Goal: Book appointment/travel/reservation

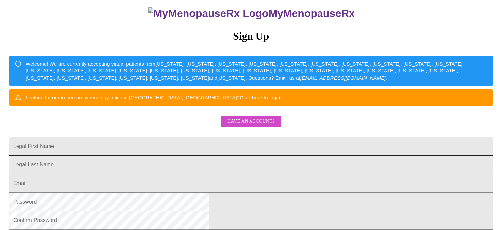
scroll to position [66, 0]
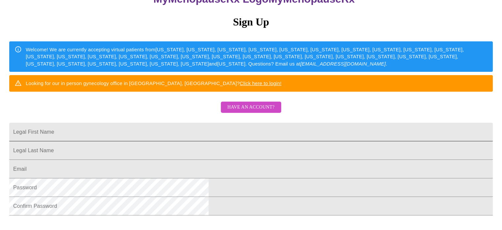
click at [189, 141] on input "Legal First Name" at bounding box center [251, 132] width 484 height 18
type input "[EMAIL_ADDRESS][DOMAIN_NAME]"
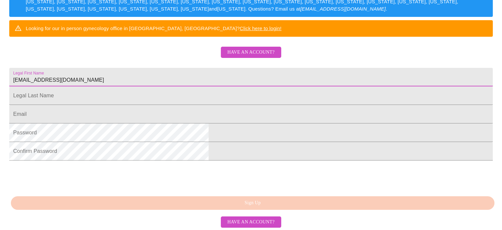
scroll to position [0, 0]
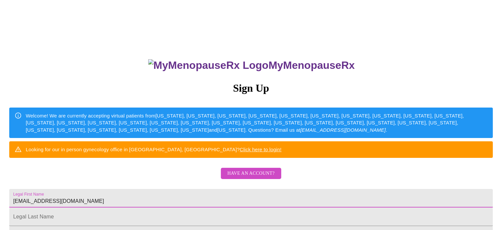
click at [242, 177] on span "Have an account?" at bounding box center [251, 173] width 47 height 8
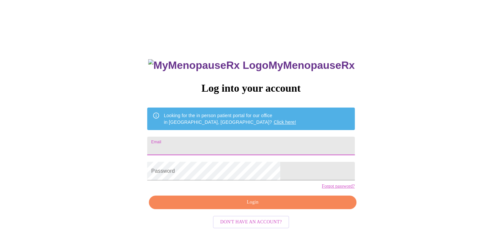
click at [226, 142] on input "Email" at bounding box center [250, 145] width 207 height 18
type input "[EMAIL_ADDRESS][DOMAIN_NAME]"
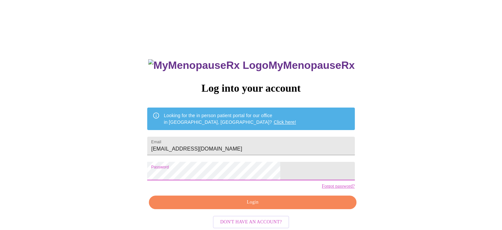
click at [254, 206] on span "Login" at bounding box center [253, 202] width 192 height 8
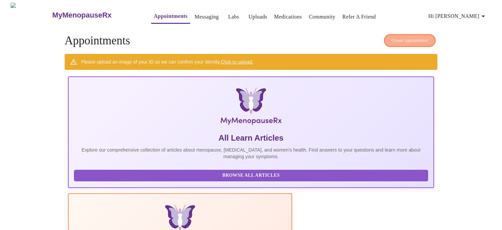
click at [404, 40] on span "Create Appointment" at bounding box center [410, 41] width 37 height 8
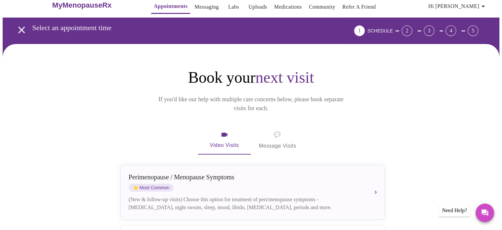
scroll to position [7, 0]
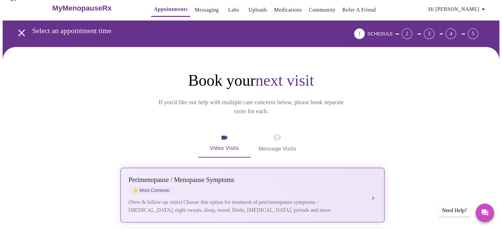
click at [238, 198] on div "(New & follow-up visits) Choose this option for treatment of peri/menopause sym…" at bounding box center [246, 206] width 235 height 16
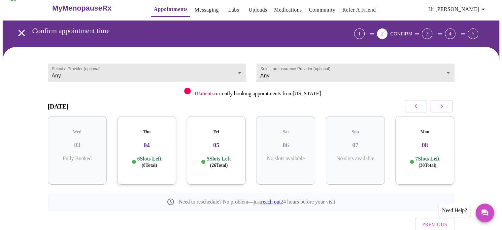
click at [319, 69] on body "MyMenopauseRx Appointments Messaging Labs Uploads Medications Community Refer a…" at bounding box center [251, 130] width 497 height 268
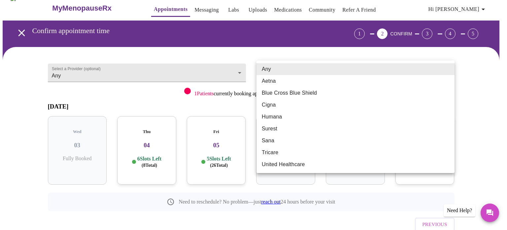
click at [285, 110] on li "Cigna" at bounding box center [356, 105] width 198 height 12
type input "Cigna"
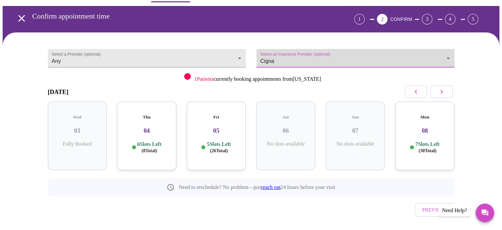
scroll to position [29, 0]
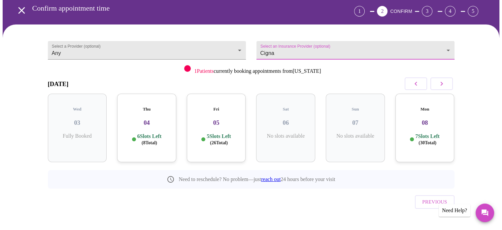
click at [210, 119] on h3 "05" at bounding box center [216, 122] width 49 height 7
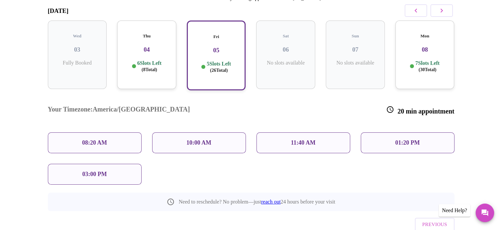
scroll to position [116, 0]
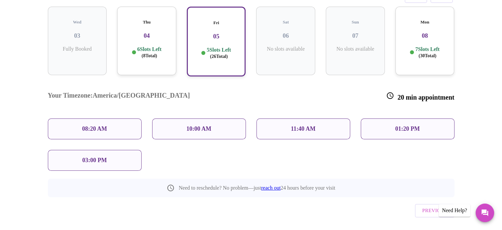
click at [152, 34] on div "Thu 04 6 Slots Left ( 8 Total)" at bounding box center [146, 41] width 59 height 68
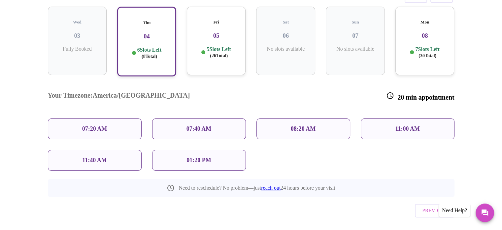
click at [223, 32] on h3 "05" at bounding box center [216, 35] width 49 height 7
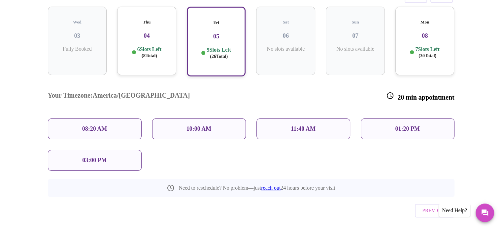
click at [145, 46] on p "6 Slots Left ( 8 Total)" at bounding box center [149, 52] width 24 height 13
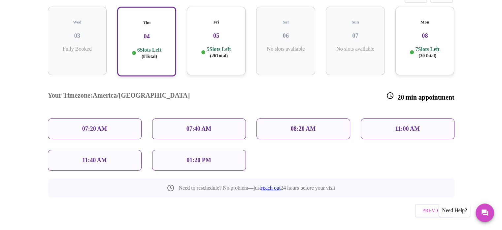
click at [442, 32] on h3 "08" at bounding box center [425, 35] width 49 height 7
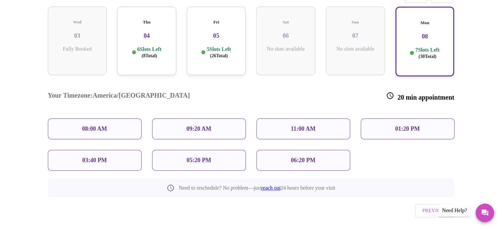
click at [408, 125] on p "01:20 PM" at bounding box center [407, 128] width 24 height 7
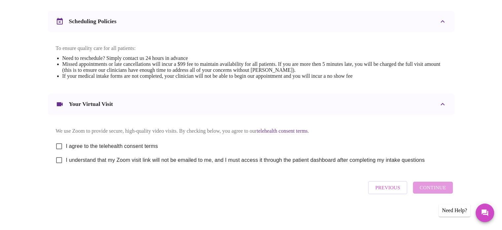
scroll to position [249, 0]
click at [104, 143] on span "I agree to the telehealth consent terms" at bounding box center [112, 146] width 92 height 8
click at [66, 143] on input "I agree to the telehealth consent terms" at bounding box center [59, 146] width 14 height 14
checkbox input "true"
click at [100, 159] on span "I understand that my Zoom visit link will not be emailed to me, and I must acce…" at bounding box center [245, 160] width 359 height 8
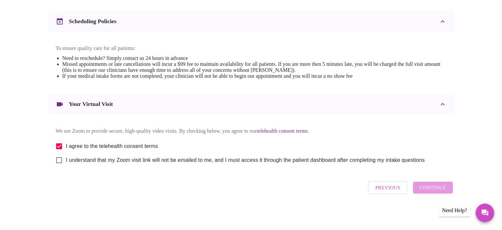
click at [66, 159] on input "I understand that my Zoom visit link will not be emailed to me, and I must acce…" at bounding box center [59, 160] width 14 height 14
checkbox input "true"
click at [426, 192] on span "Continue" at bounding box center [433, 187] width 26 height 9
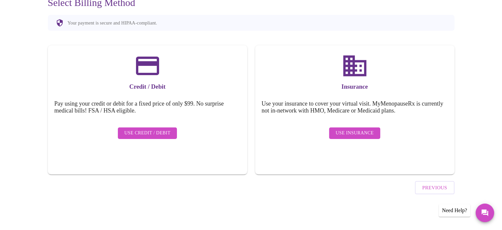
scroll to position [51, 0]
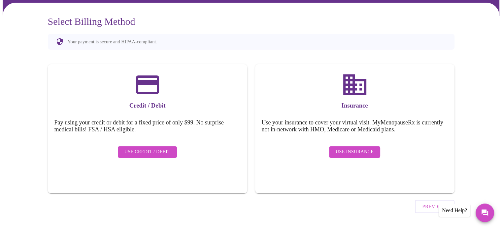
click at [360, 148] on span "Use Insurance" at bounding box center [355, 152] width 38 height 8
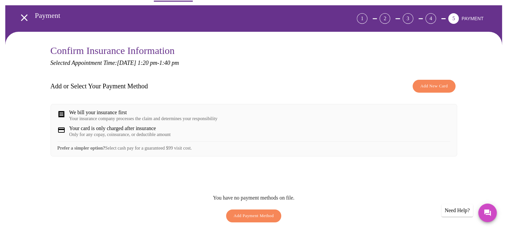
scroll to position [33, 0]
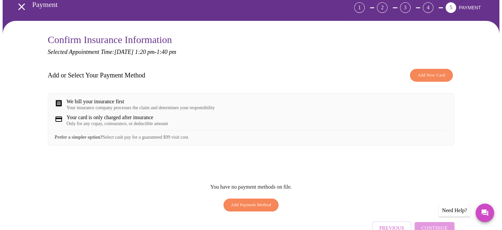
click at [422, 76] on span "Add New Card" at bounding box center [431, 75] width 27 height 8
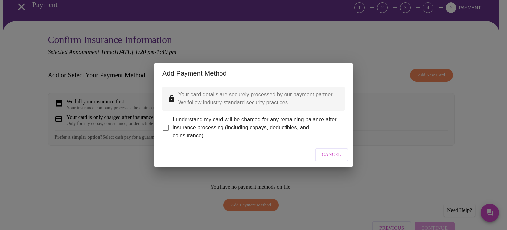
click at [166, 122] on input "I understand my card will be charged for any remaining balance after insurance …" at bounding box center [166, 128] width 14 height 14
checkbox input "true"
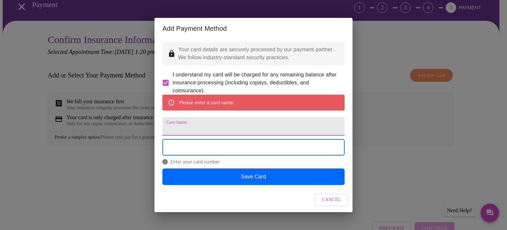
click at [189, 128] on input "Card Name" at bounding box center [254, 126] width 182 height 18
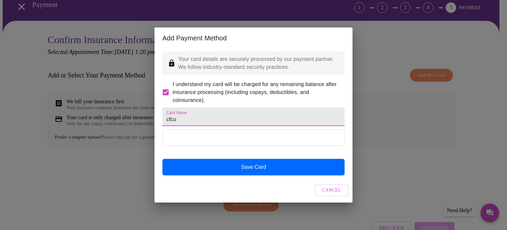
type input "cfcu"
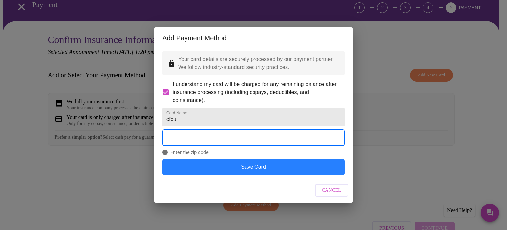
click at [194, 174] on button "Save Card" at bounding box center [254, 167] width 182 height 17
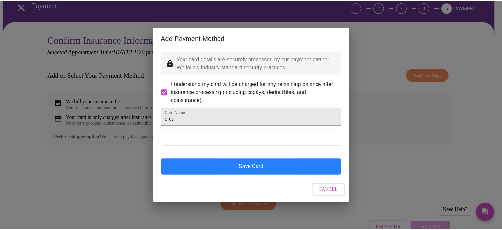
scroll to position [0, 0]
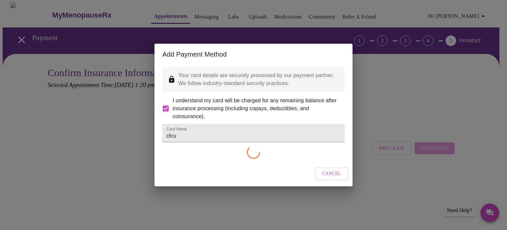
checkbox input "false"
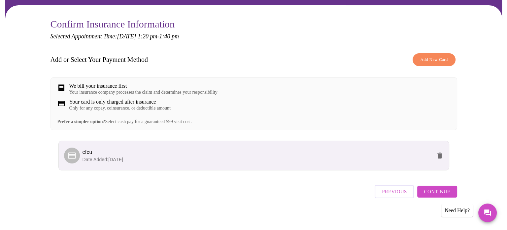
scroll to position [57, 0]
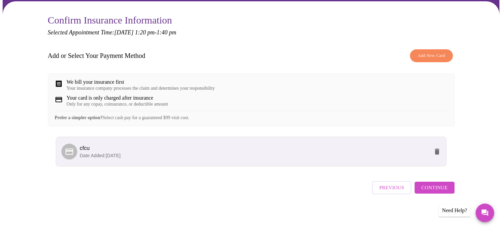
click at [440, 188] on span "Continue" at bounding box center [435, 187] width 26 height 9
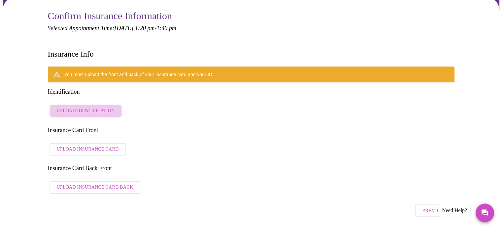
click at [88, 107] on span "Upload Identification" at bounding box center [86, 111] width 58 height 8
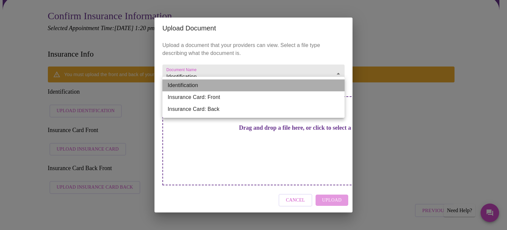
click at [316, 84] on li "Identification" at bounding box center [254, 85] width 182 height 12
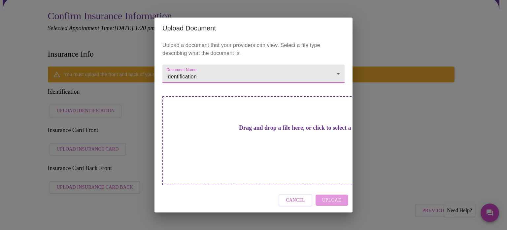
click at [294, 146] on div "Drag and drop a file here, or click to select a file" at bounding box center [300, 140] width 275 height 89
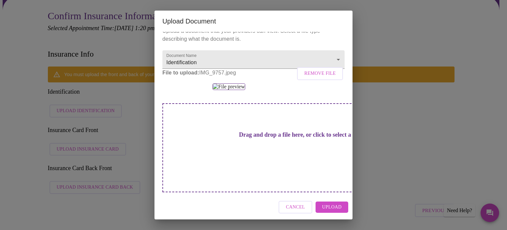
scroll to position [99, 0]
click at [334, 208] on span "Upload" at bounding box center [331, 207] width 19 height 8
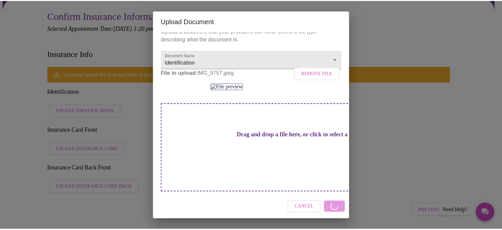
scroll to position [0, 0]
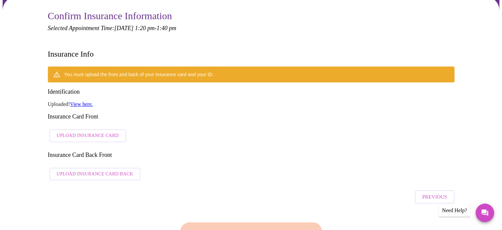
click at [102, 131] on span "Upload Insurance Card" at bounding box center [88, 135] width 62 height 8
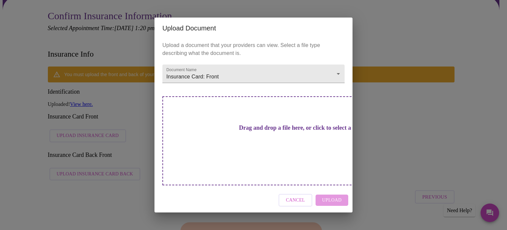
click at [285, 131] on h3 "Drag and drop a file here, or click to select a file" at bounding box center [300, 127] width 182 height 7
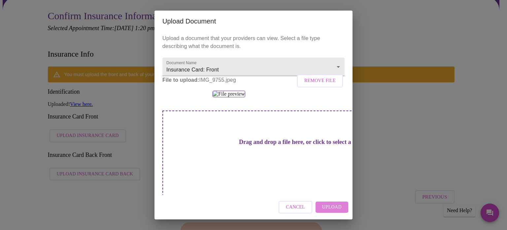
click at [327, 206] on span "Upload" at bounding box center [331, 207] width 19 height 8
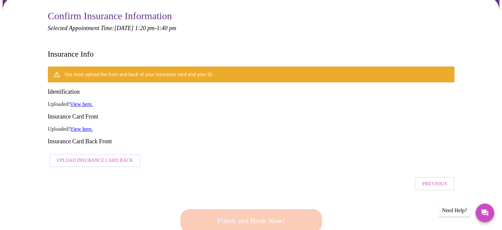
click at [119, 156] on span "Upload Insurance Card Back" at bounding box center [95, 160] width 77 height 8
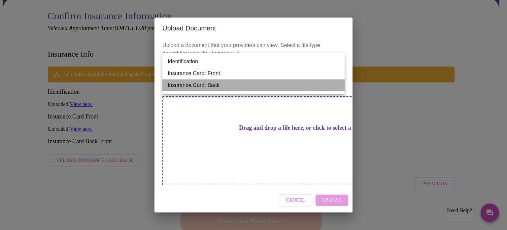
click at [321, 87] on li "Insurance Card: Back" at bounding box center [254, 85] width 182 height 12
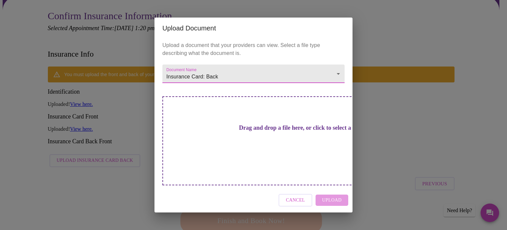
click at [319, 151] on div "Drag and drop a file here, or click to select a file" at bounding box center [300, 140] width 275 height 89
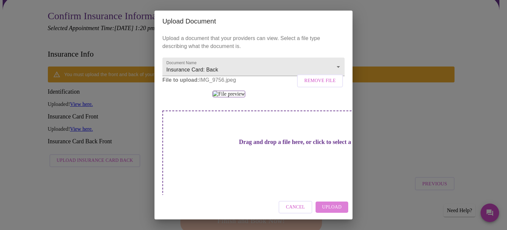
click at [344, 208] on button "Upload" at bounding box center [332, 207] width 33 height 12
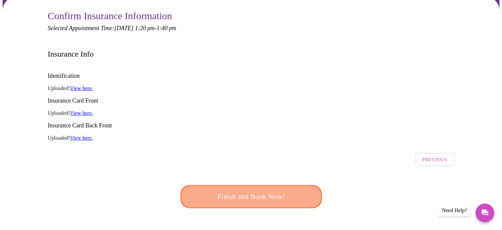
click at [258, 190] on span "Finish and Book Now!" at bounding box center [251, 196] width 122 height 12
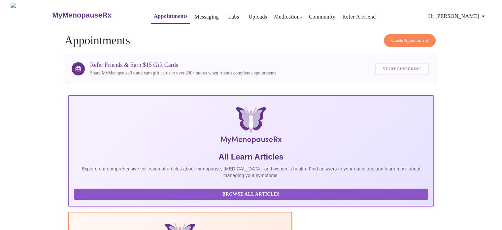
click at [132, 198] on span "Browse All Articles" at bounding box center [252, 194] width 342 height 8
